Goal: Task Accomplishment & Management: Use online tool/utility

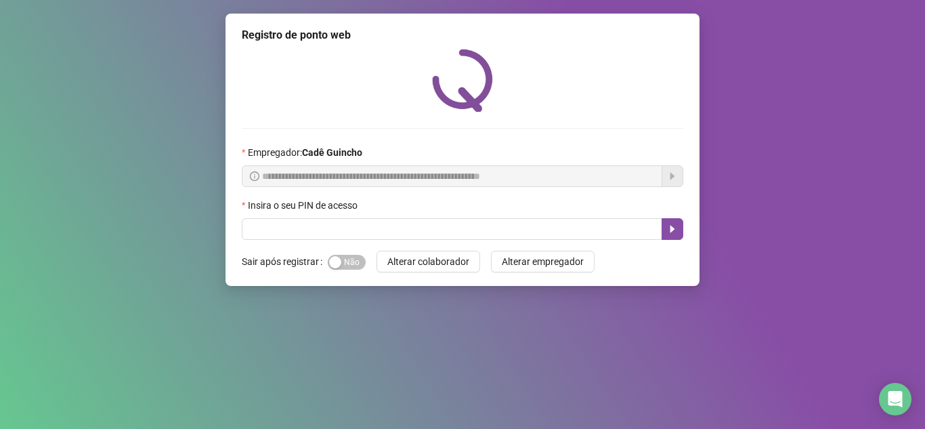
click at [309, 242] on div "**********" at bounding box center [462, 150] width 474 height 272
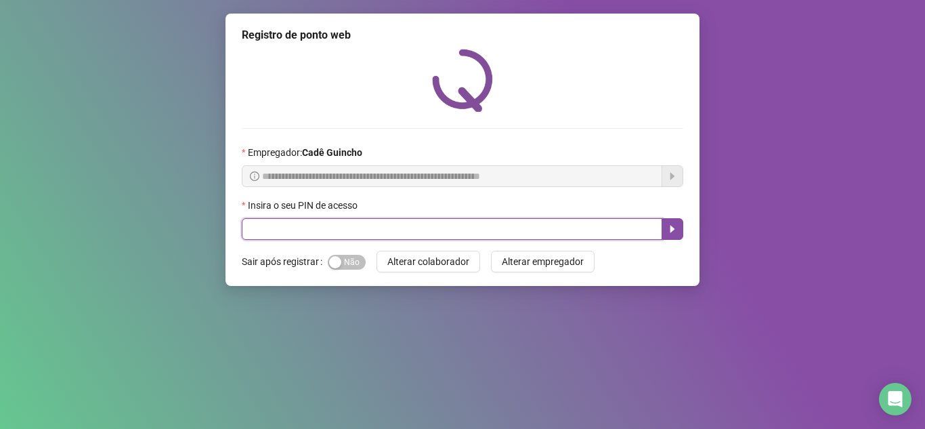
click at [304, 223] on input "text" at bounding box center [452, 229] width 420 height 22
type input "*****"
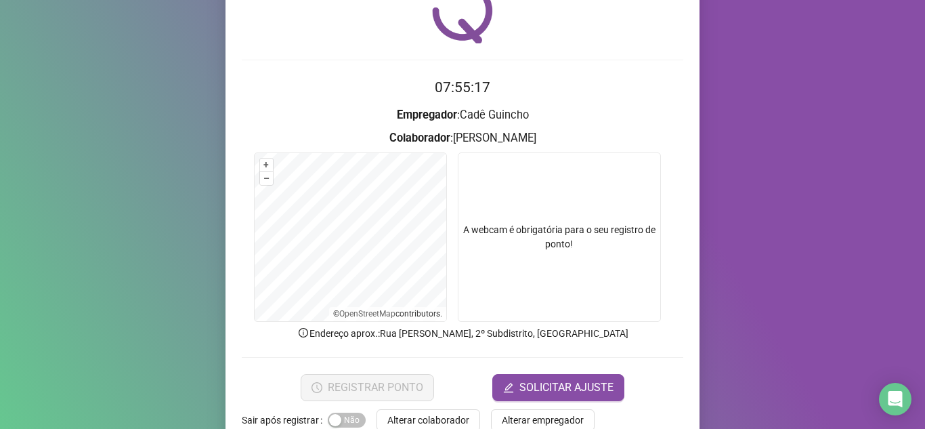
scroll to position [100, 0]
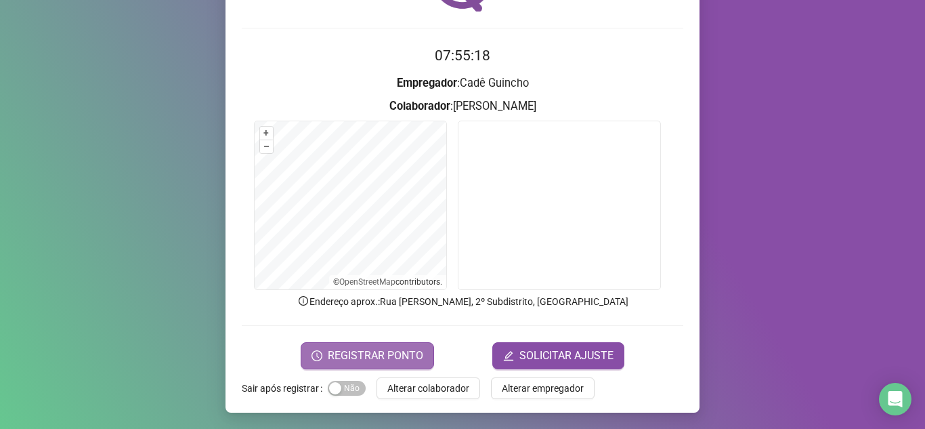
click at [357, 353] on span "REGISTRAR PONTO" at bounding box center [375, 355] width 95 height 16
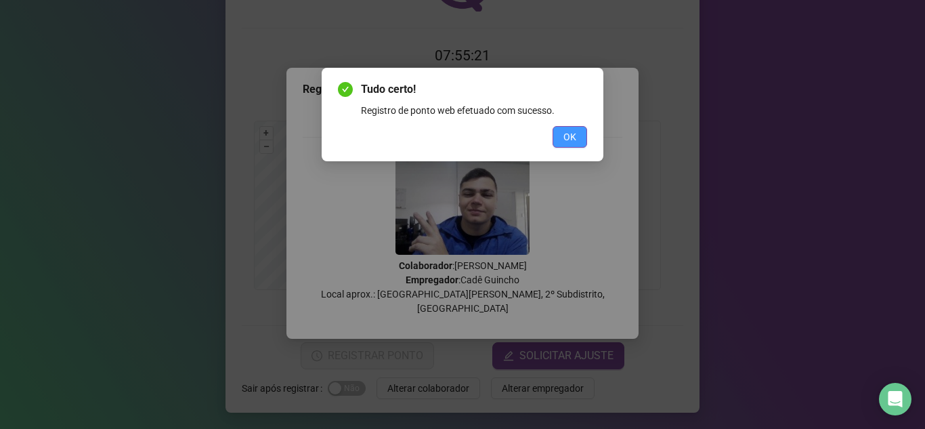
click at [566, 130] on span "OK" at bounding box center [569, 136] width 13 height 15
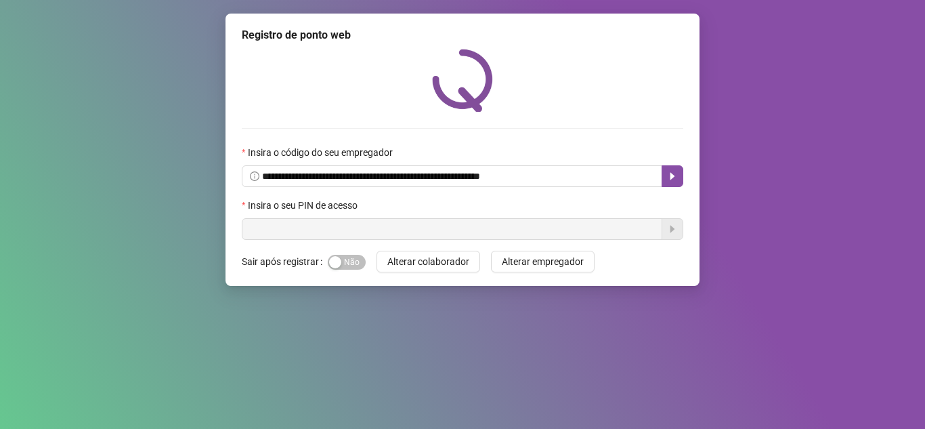
drag, startPoint x: 346, startPoint y: 253, endPoint x: 349, endPoint y: 244, distance: 10.1
click at [347, 252] on div "Sim Não" at bounding box center [347, 261] width 38 height 22
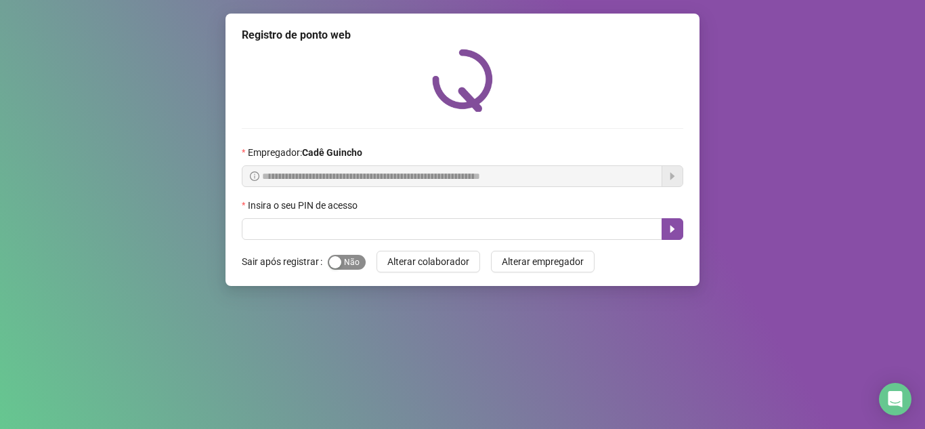
click at [350, 257] on span "Sim Não" at bounding box center [347, 262] width 38 height 15
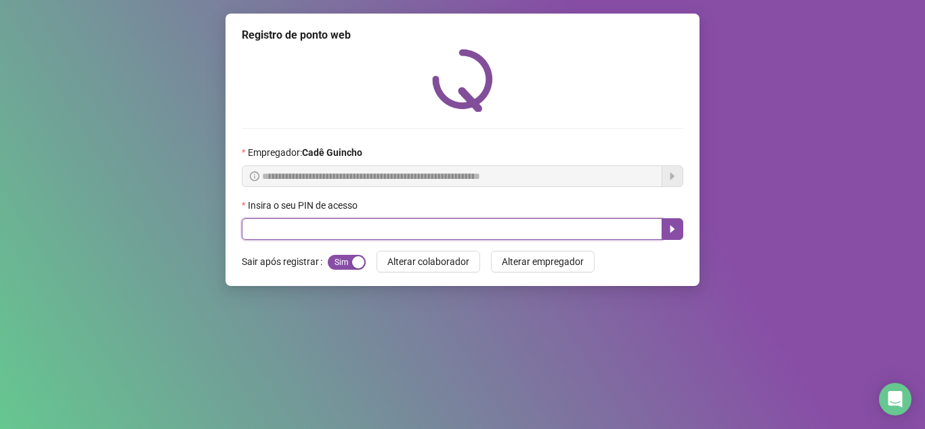
click at [364, 223] on input "text" at bounding box center [452, 229] width 420 height 22
type input "*****"
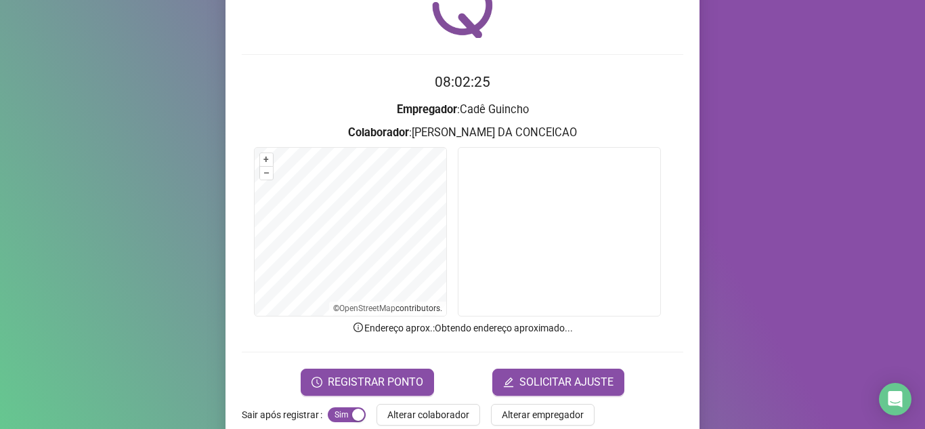
scroll to position [100, 0]
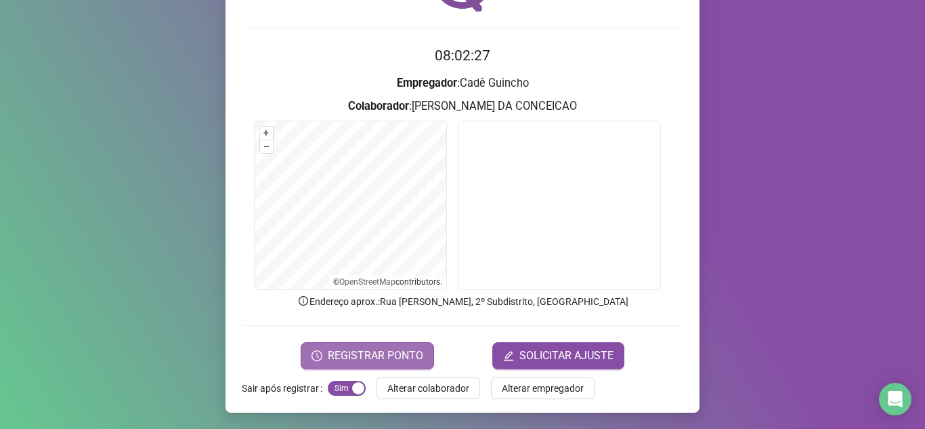
click at [403, 355] on span "REGISTRAR PONTO" at bounding box center [375, 355] width 95 height 16
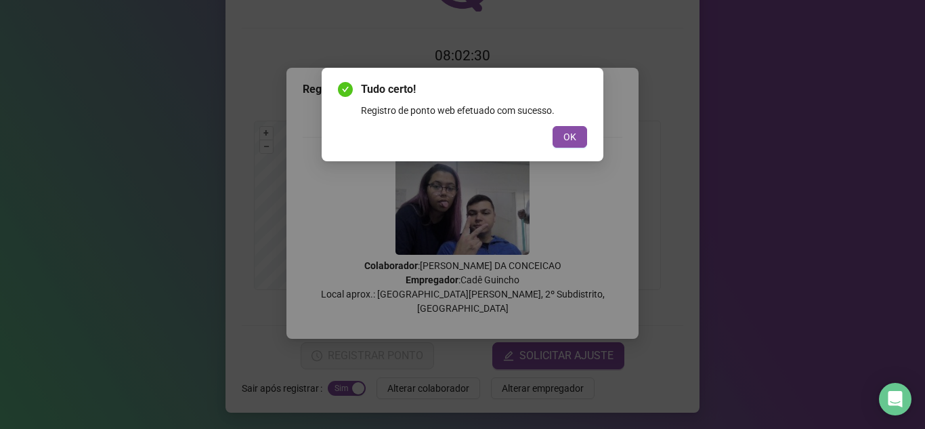
click at [575, 148] on div "Tudo certo! Registro de ponto web efetuado com sucesso. OK" at bounding box center [463, 114] width 282 height 93
click at [583, 139] on button "OK" at bounding box center [569, 137] width 35 height 22
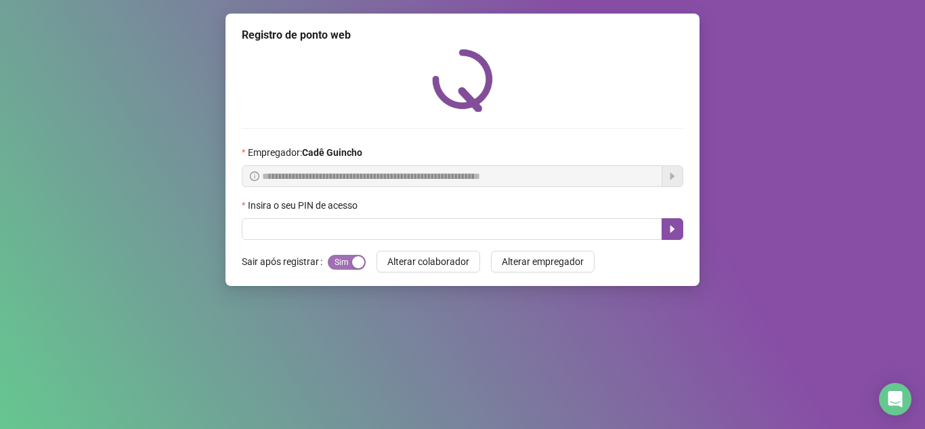
click at [347, 267] on span "Sim Não" at bounding box center [347, 262] width 38 height 15
